Goal: Task Accomplishment & Management: Manage account settings

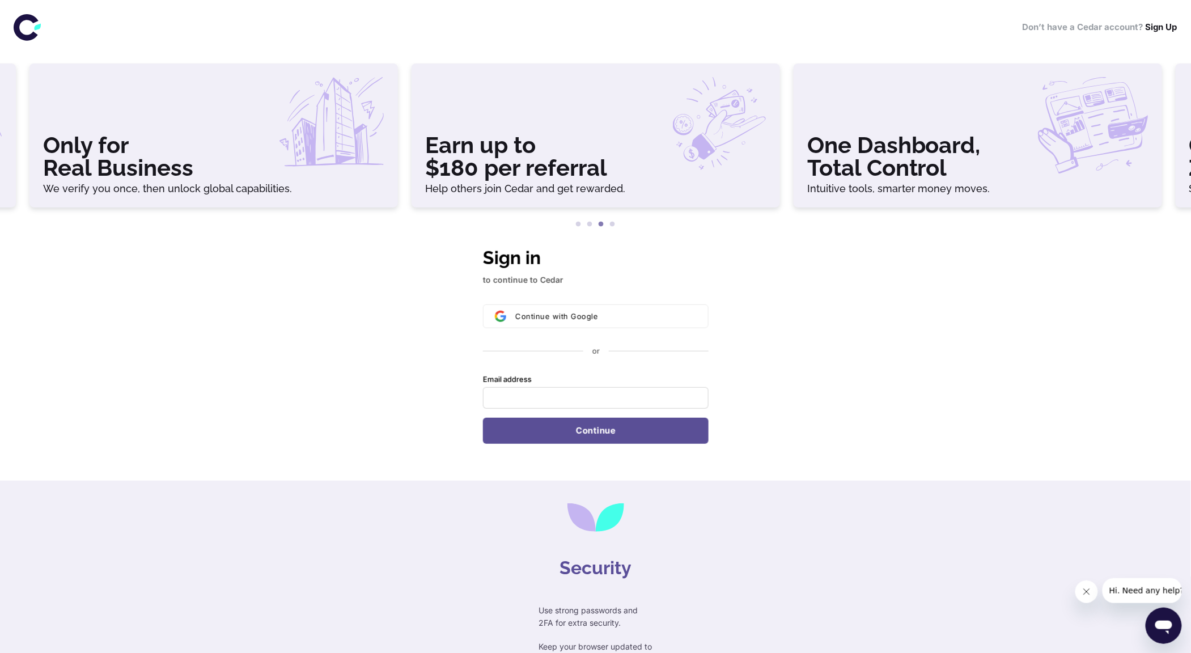
click at [1161, 620] on icon "Open messaging window" at bounding box center [1163, 625] width 20 height 20
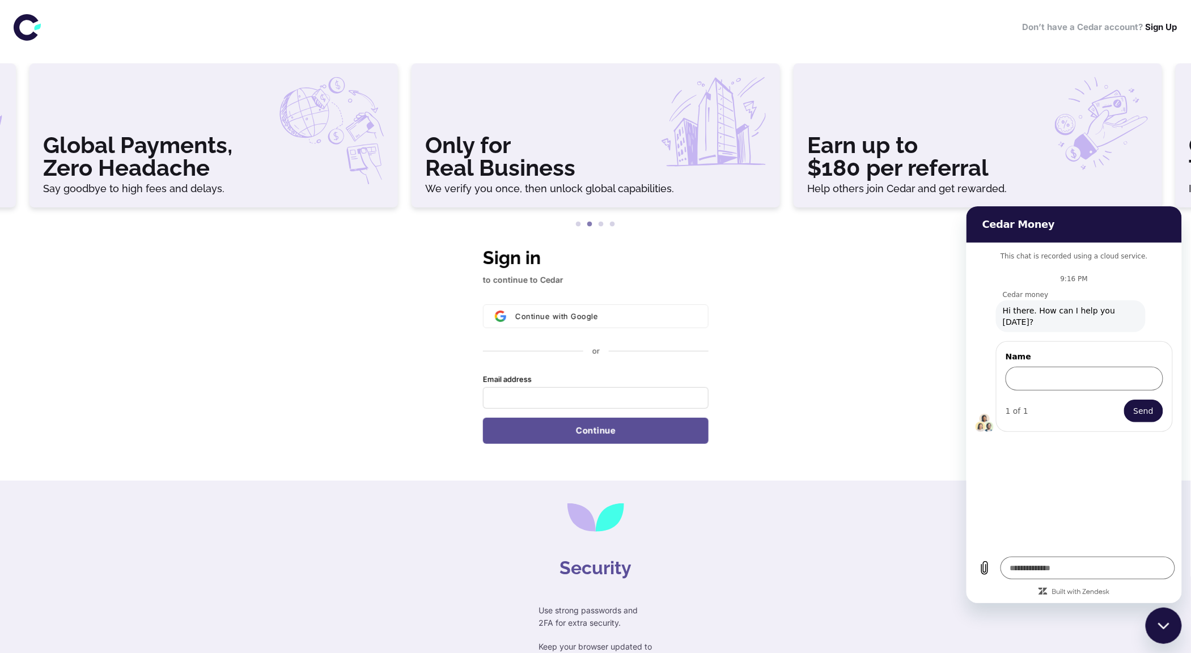
click at [900, 595] on div "Security Use strong passwords and 2FA for extra security. Keep your browser upd…" at bounding box center [595, 609] width 1191 height 256
click at [903, 554] on div "Security Use strong passwords and 2FA for extra security. Keep your browser upd…" at bounding box center [595, 609] width 1191 height 256
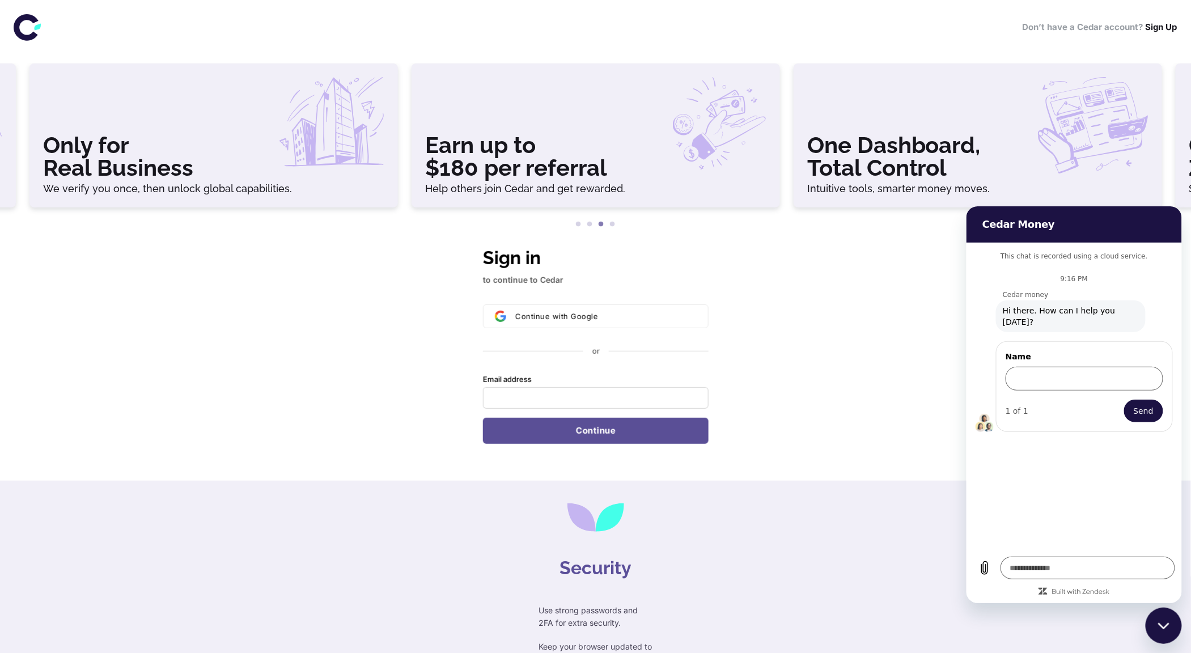
click at [1163, 622] on icon "Close messaging window" at bounding box center [1163, 625] width 12 height 7
type textarea "*"
